Goal: Navigation & Orientation: Find specific page/section

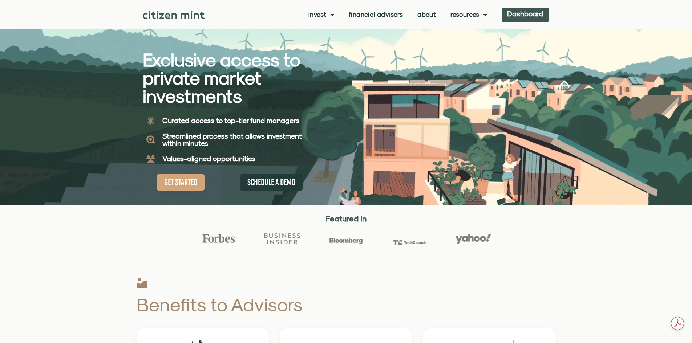
click at [516, 16] on link "Dashboard" at bounding box center [525, 15] width 47 height 14
click at [532, 18] on link "Dashboard" at bounding box center [525, 15] width 47 height 14
click at [518, 13] on link "Dashboard" at bounding box center [525, 15] width 47 height 14
